Goal: Find specific page/section: Find specific page/section

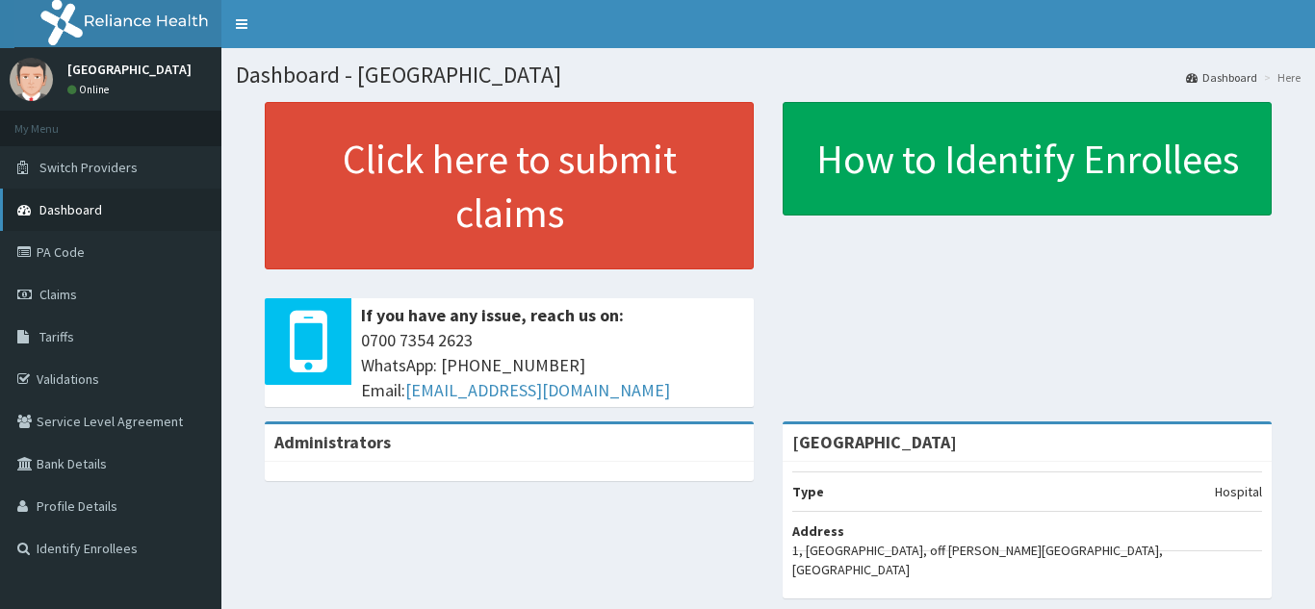
click at [92, 218] on span "Dashboard" at bounding box center [70, 209] width 63 height 17
click at [84, 255] on link "PA Code" at bounding box center [110, 252] width 221 height 42
